Goal: Task Accomplishment & Management: Complete application form

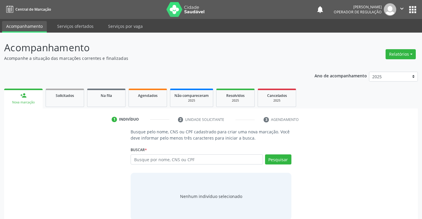
click at [146, 98] on span "Agendados" at bounding box center [148, 95] width 20 height 5
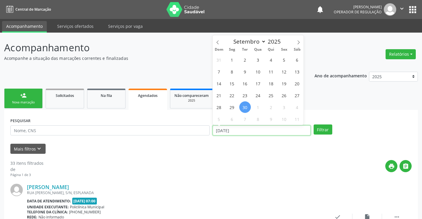
drag, startPoint x: 238, startPoint y: 132, endPoint x: 209, endPoint y: 133, distance: 29.3
click at [209, 133] on div "PESQUISAR DATA DE ATENDIMENTO [DATE] Filtrar" at bounding box center [211, 127] width 404 height 23
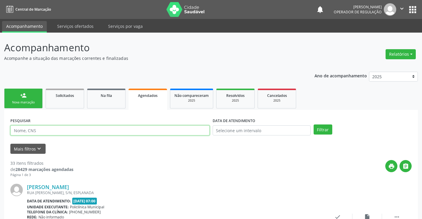
click at [41, 128] on input "text" at bounding box center [109, 130] width 199 height 10
type input "7085053846974"
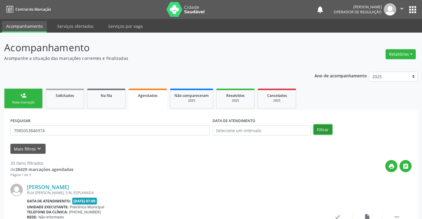
click at [324, 127] on button "Filtrar" at bounding box center [323, 129] width 19 height 10
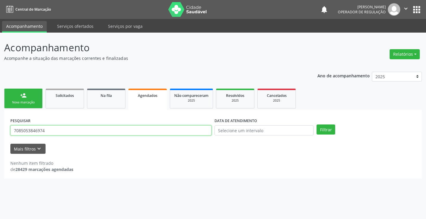
drag, startPoint x: 14, startPoint y: 129, endPoint x: 55, endPoint y: 133, distance: 41.6
click at [55, 133] on input "7085053846974" at bounding box center [110, 130] width 201 height 10
click at [20, 96] on link "person_add Nova marcação" at bounding box center [23, 99] width 38 height 20
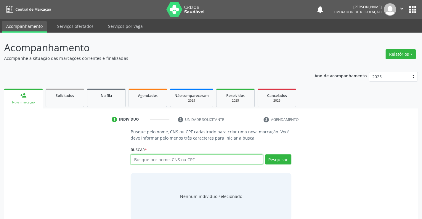
click at [197, 159] on input "text" at bounding box center [197, 159] width 132 height 10
click at [141, 95] on span "Agendados" at bounding box center [148, 95] width 20 height 5
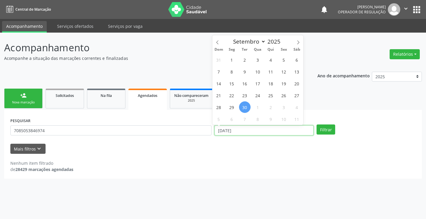
drag, startPoint x: 245, startPoint y: 131, endPoint x: 206, endPoint y: 139, distance: 39.4
click at [206, 139] on div "PESQUISAR 7085053846974 DATA DE ATENDIMENTO [DATE] Filtrar" at bounding box center [213, 127] width 409 height 23
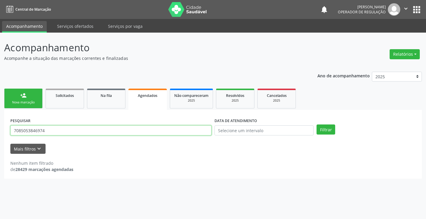
drag, startPoint x: 52, startPoint y: 131, endPoint x: 0, endPoint y: 134, distance: 52.5
click at [0, 134] on div "Acompanhamento Acompanhe a situação das marcações correntes e finalizadas Relat…" at bounding box center [213, 126] width 426 height 186
paste input "7085053846974"
type input "7085053846974"
click at [326, 129] on button "Filtrar" at bounding box center [326, 129] width 19 height 10
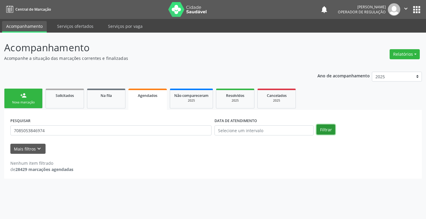
click at [326, 126] on button "Filtrar" at bounding box center [326, 129] width 19 height 10
drag, startPoint x: 13, startPoint y: 131, endPoint x: 65, endPoint y: 132, distance: 51.8
click at [65, 132] on input "7085053846974" at bounding box center [110, 130] width 201 height 10
click at [23, 95] on div "person_add" at bounding box center [23, 95] width 7 height 7
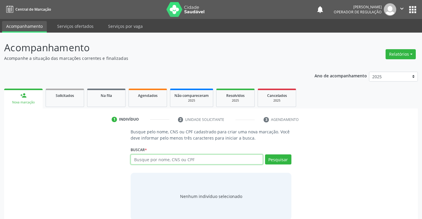
click at [195, 160] on input "text" at bounding box center [197, 159] width 132 height 10
paste input "7085053846974"
type input "7085053846974"
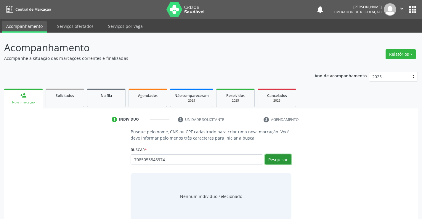
click at [284, 159] on button "Pesquisar" at bounding box center [278, 159] width 26 height 10
type input "7085053846974"
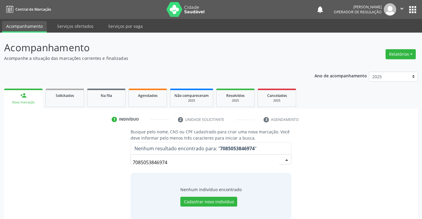
drag, startPoint x: 170, startPoint y: 162, endPoint x: 72, endPoint y: 160, distance: 98.0
click at [72, 161] on div "Busque pelo nome, CNS ou CPF cadastrado para criar uma nova marcação. Você deve…" at bounding box center [210, 173] width 405 height 91
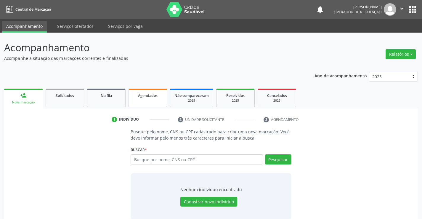
click at [164, 98] on link "Agendados" at bounding box center [147, 98] width 38 height 18
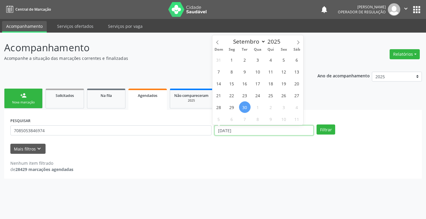
drag, startPoint x: 240, startPoint y: 130, endPoint x: 208, endPoint y: 136, distance: 31.6
click at [208, 136] on div "PESQUISAR 7085053846974 DATA DE ATENDIMENTO [DATE] Filtrar" at bounding box center [213, 127] width 409 height 23
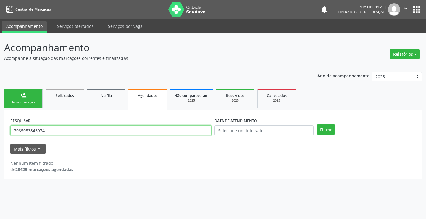
drag, startPoint x: 53, startPoint y: 130, endPoint x: 0, endPoint y: 130, distance: 52.7
click at [0, 130] on div "Acompanhamento Acompanhe a situação das marcações correntes e finalizadas Relat…" at bounding box center [213, 126] width 426 height 186
click at [21, 127] on input "text" at bounding box center [110, 130] width 201 height 10
type input "708505384697674"
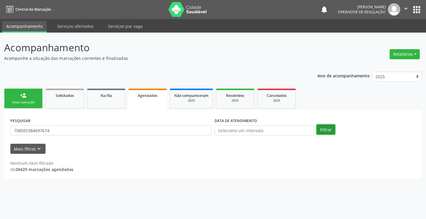
click at [326, 128] on button "Filtrar" at bounding box center [326, 129] width 19 height 10
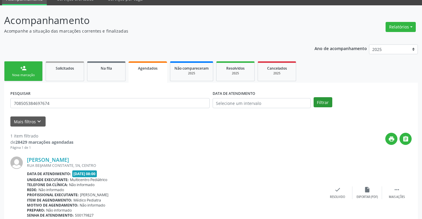
scroll to position [54, 0]
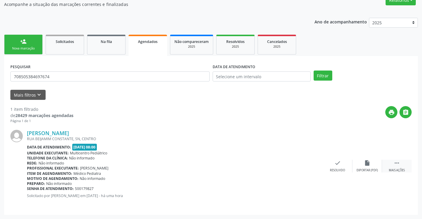
click at [400, 164] on div " Mais ações" at bounding box center [397, 166] width 30 height 13
click at [273, 163] on div "print Imprimir" at bounding box center [278, 166] width 30 height 13
click at [28, 42] on link "person_add Nova marcação" at bounding box center [23, 45] width 38 height 20
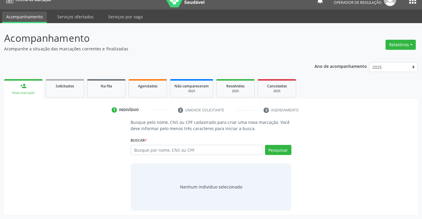
scroll to position [9, 0]
click at [194, 151] on input "text" at bounding box center [197, 150] width 132 height 10
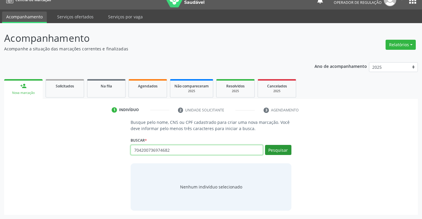
type input "704200736974682"
click at [284, 149] on button "Pesquisar" at bounding box center [278, 150] width 26 height 10
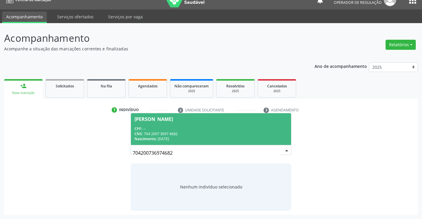
click at [203, 126] on div "CPF: --" at bounding box center [210, 128] width 153 height 5
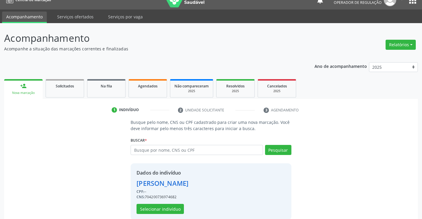
scroll to position [19, 0]
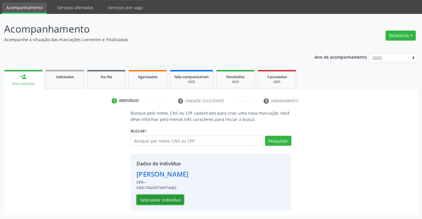
click at [154, 199] on button "Selecionar indivíduo" at bounding box center [159, 200] width 47 height 10
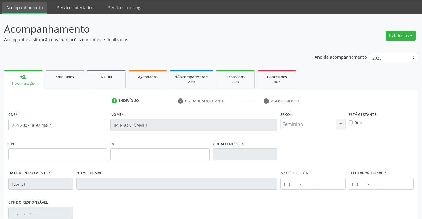
scroll to position [102, 0]
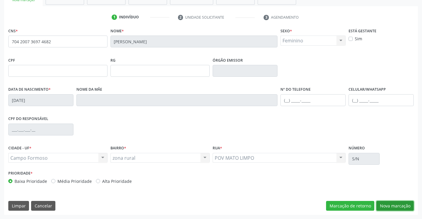
click at [395, 204] on button "Nova marcação" at bounding box center [394, 206] width 37 height 10
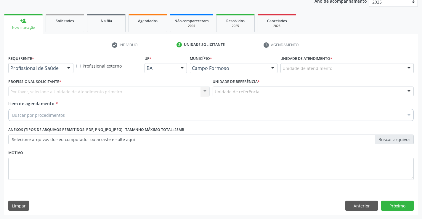
scroll to position [75, 0]
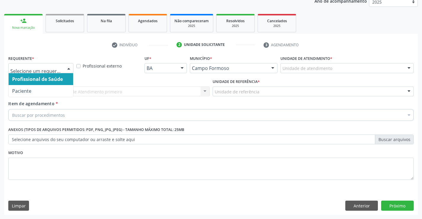
click at [26, 64] on div at bounding box center [40, 68] width 65 height 10
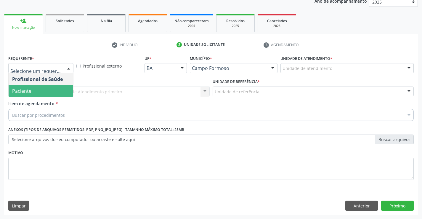
click at [31, 92] on span "Paciente" at bounding box center [41, 91] width 65 height 12
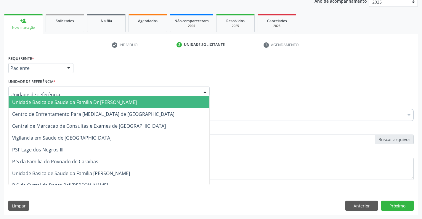
click at [42, 104] on span "Unidade Basica de Saude da Familia Dr [PERSON_NAME]" at bounding box center [74, 102] width 125 height 7
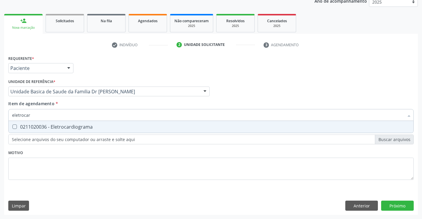
type input "eletrocard"
click at [58, 125] on div "0211020036 - Eletrocardiograma" at bounding box center [211, 126] width 398 height 5
checkbox Eletrocardiograma "true"
click at [63, 105] on div "Item de agendamento * eletrocard Desfazer seleção 0211020036 - Eletrocardiogram…" at bounding box center [210, 109] width 405 height 19
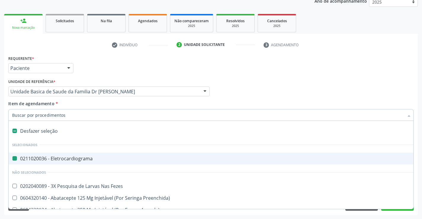
type input "u"
checkbox Eletrocardiograma "false"
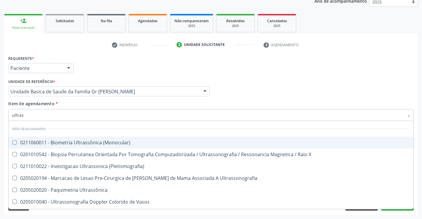
type input "ultrass"
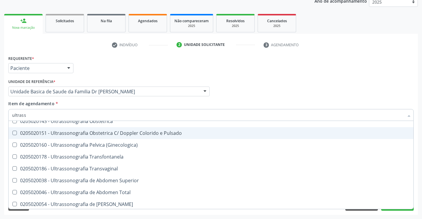
scroll to position [118, 0]
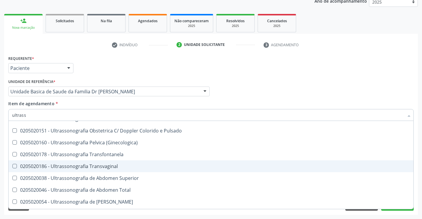
click at [124, 167] on div "0205020186 - Ultrassonografia Transvaginal" at bounding box center [211, 166] width 398 height 5
checkbox Transvaginal "true"
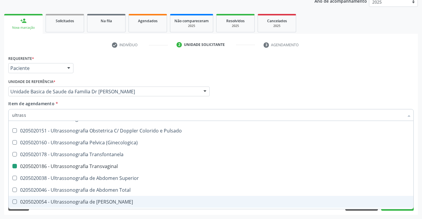
click at [418, 192] on div "Acompanhamento Acompanhe a situação das marcações correntes e finalizadas Relat…" at bounding box center [211, 88] width 422 height 261
checkbox \(Monocular\) "true"
checkbox Transvaginal "false"
checkbox X "true"
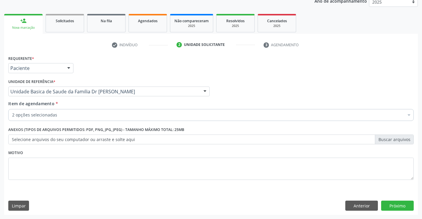
scroll to position [0, 0]
click at [392, 206] on button "Próximo" at bounding box center [397, 205] width 33 height 10
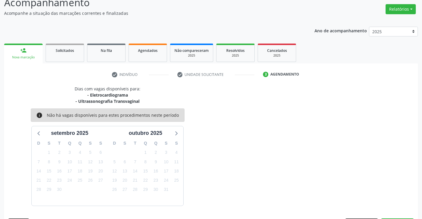
scroll to position [62, 0]
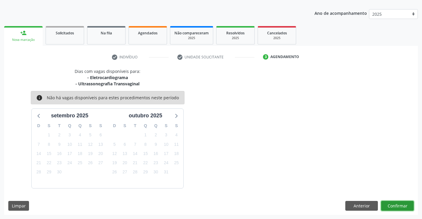
click at [392, 206] on button "Confirmar" at bounding box center [397, 206] width 33 height 10
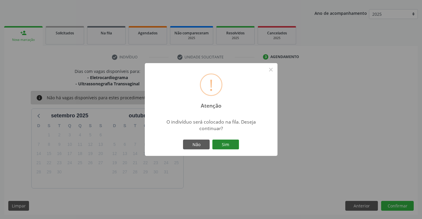
click at [230, 144] on button "Sim" at bounding box center [225, 144] width 27 height 10
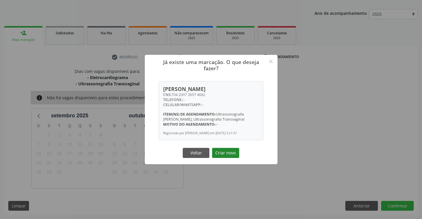
click at [230, 153] on button "Criar novo" at bounding box center [225, 153] width 27 height 10
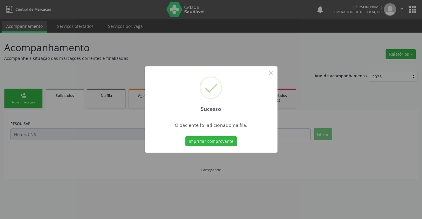
scroll to position [0, 0]
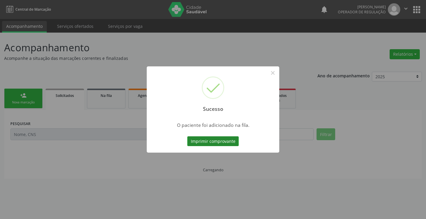
click at [224, 140] on button "Imprimir comprovante" at bounding box center [213, 141] width 52 height 10
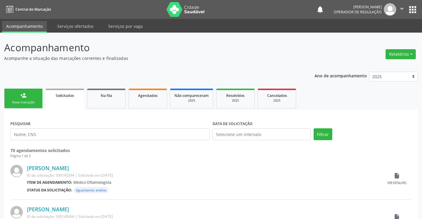
click at [31, 96] on link "person_add Nova marcação" at bounding box center [23, 99] width 38 height 20
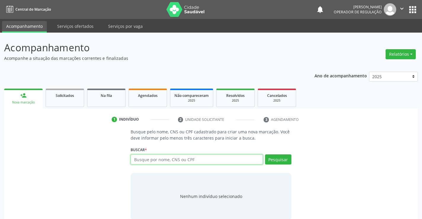
click at [189, 156] on input "text" at bounding box center [197, 159] width 132 height 10
type input "709601688277873"
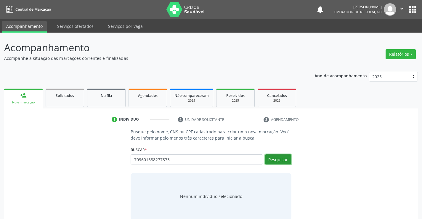
click at [282, 159] on button "Pesquisar" at bounding box center [278, 159] width 26 height 10
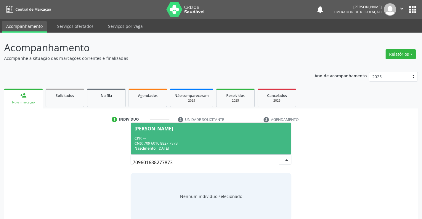
click at [191, 137] on div "CPF: --" at bounding box center [210, 138] width 153 height 5
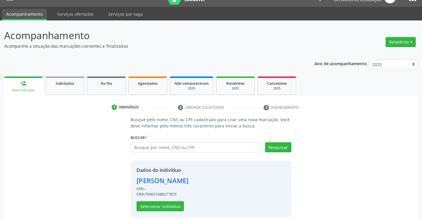
scroll to position [19, 0]
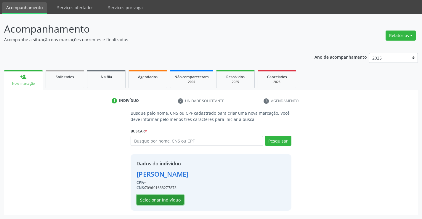
click at [157, 199] on button "Selecionar indivíduo" at bounding box center [159, 200] width 47 height 10
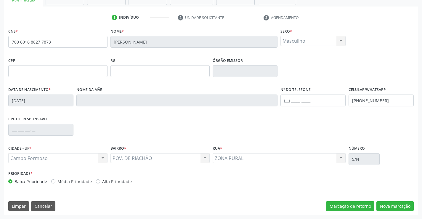
scroll to position [102, 0]
click at [394, 205] on button "Nova marcação" at bounding box center [394, 206] width 37 height 10
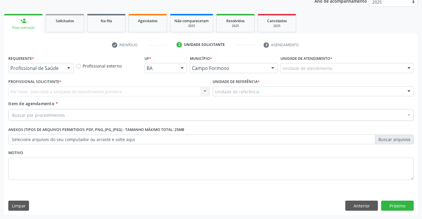
scroll to position [75, 0]
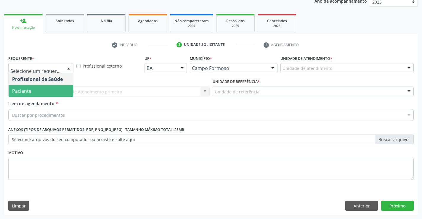
click at [36, 86] on span "Paciente" at bounding box center [41, 91] width 65 height 12
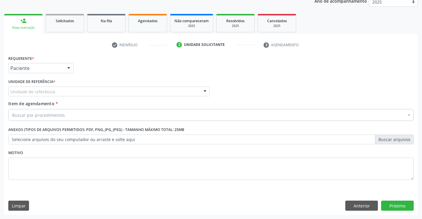
click at [36, 86] on label "Unidade de referência *" at bounding box center [31, 81] width 47 height 9
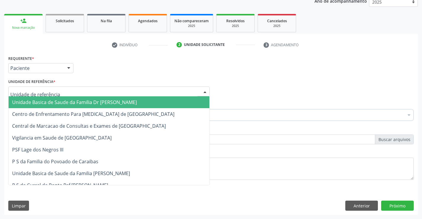
click at [44, 99] on span "Unidade Basica de Saude da Familia Dr [PERSON_NAME]" at bounding box center [74, 102] width 125 height 7
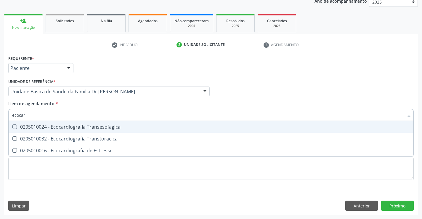
type input "ecocard"
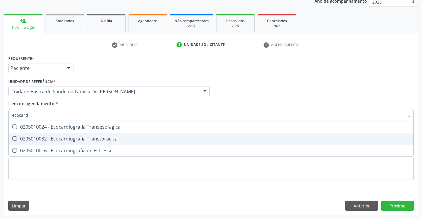
click at [71, 138] on div "0205010032 - Ecocardiografia Transtoracica" at bounding box center [211, 138] width 398 height 5
checkbox Transtoracica "true"
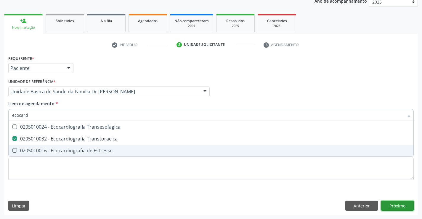
click at [398, 205] on div "Requerente * Paciente Profissional de Saúde Paciente Nenhum resultado encontrad…" at bounding box center [211, 134] width 414 height 161
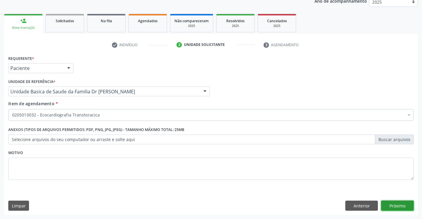
click at [398, 205] on button "Próximo" at bounding box center [397, 205] width 33 height 10
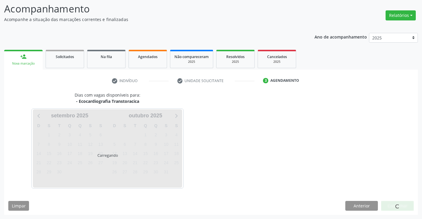
scroll to position [56, 0]
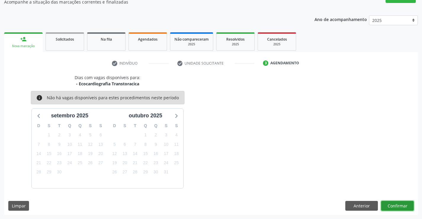
click at [398, 205] on button "Confirmar" at bounding box center [397, 206] width 33 height 10
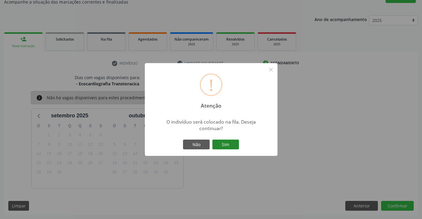
click at [227, 144] on button "Sim" at bounding box center [225, 144] width 27 height 10
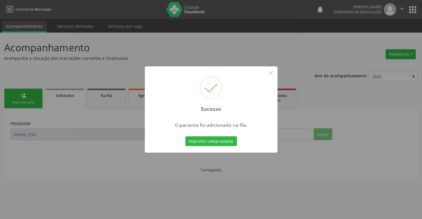
scroll to position [0, 0]
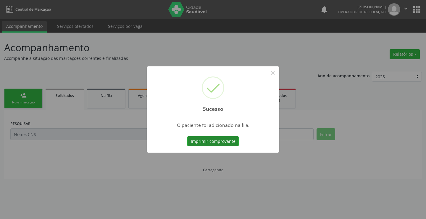
click at [224, 140] on button "Imprimir comprovante" at bounding box center [213, 141] width 52 height 10
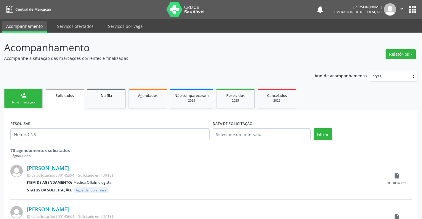
click at [401, 6] on icon "" at bounding box center [401, 8] width 7 height 7
click at [384, 35] on link "Sair" at bounding box center [386, 36] width 41 height 8
